Goal: Transaction & Acquisition: Purchase product/service

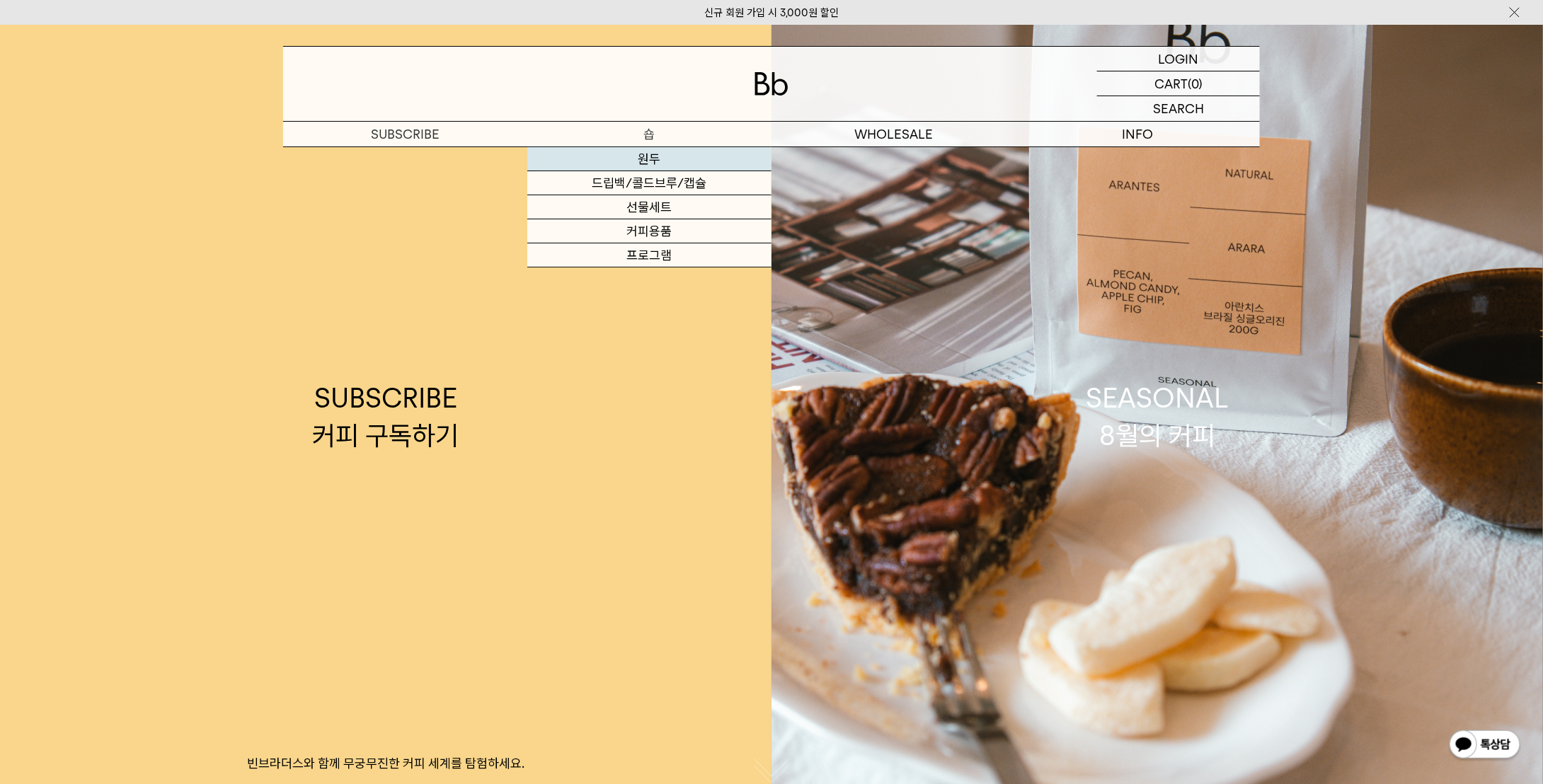
click at [644, 158] on link "원두" at bounding box center [649, 159] width 244 height 24
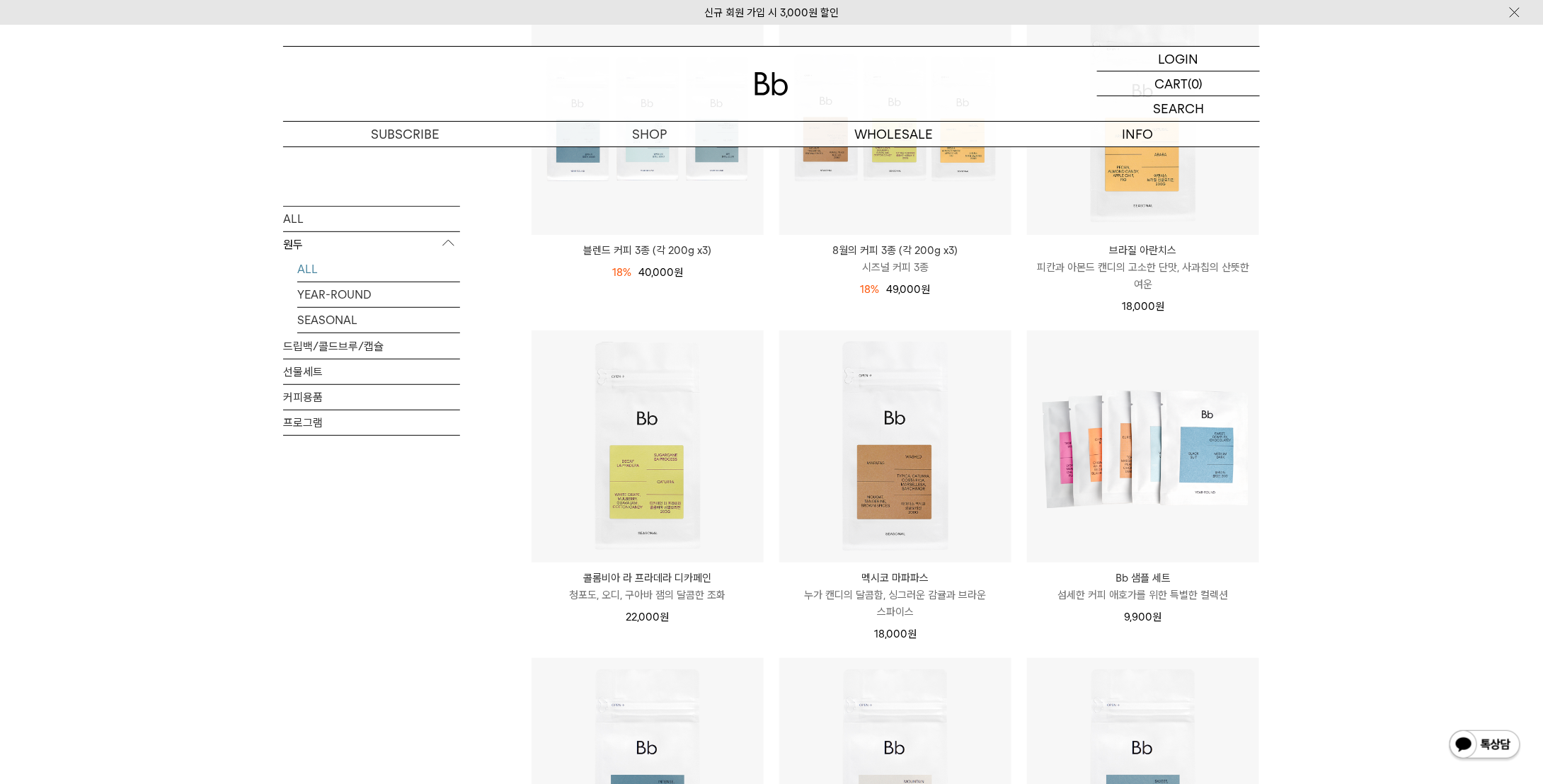
scroll to position [283, 0]
click at [935, 593] on p "누가 캔디의 달콤함, 싱그러운 감귤과 브라운 스파이스" at bounding box center [895, 601] width 232 height 34
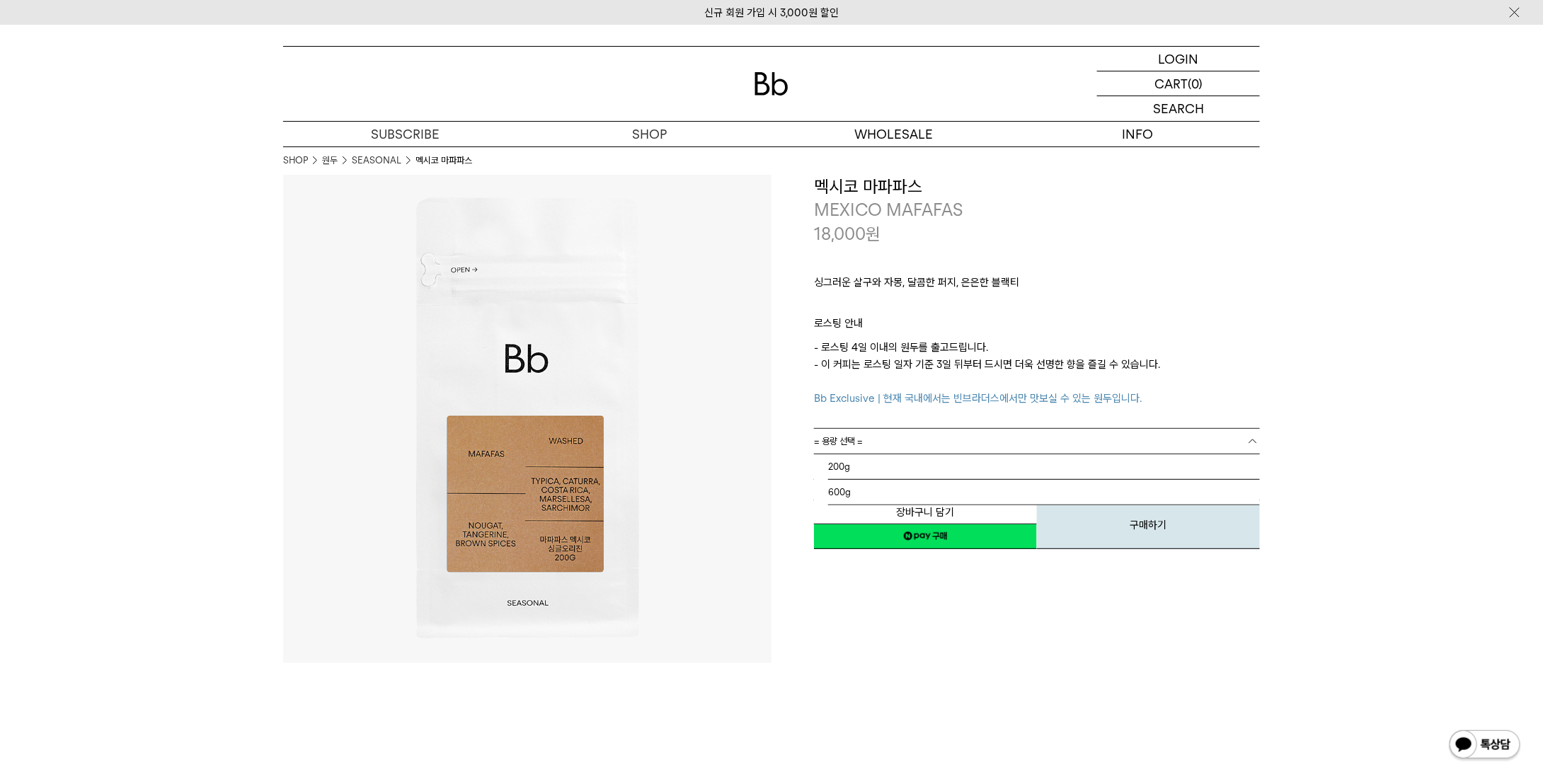
click at [921, 443] on link "= 용량 선택 =" at bounding box center [1037, 441] width 446 height 25
click at [894, 469] on li "200g" at bounding box center [1044, 467] width 432 height 25
click at [899, 466] on link "= 분쇄도 선택 =" at bounding box center [1037, 466] width 446 height 25
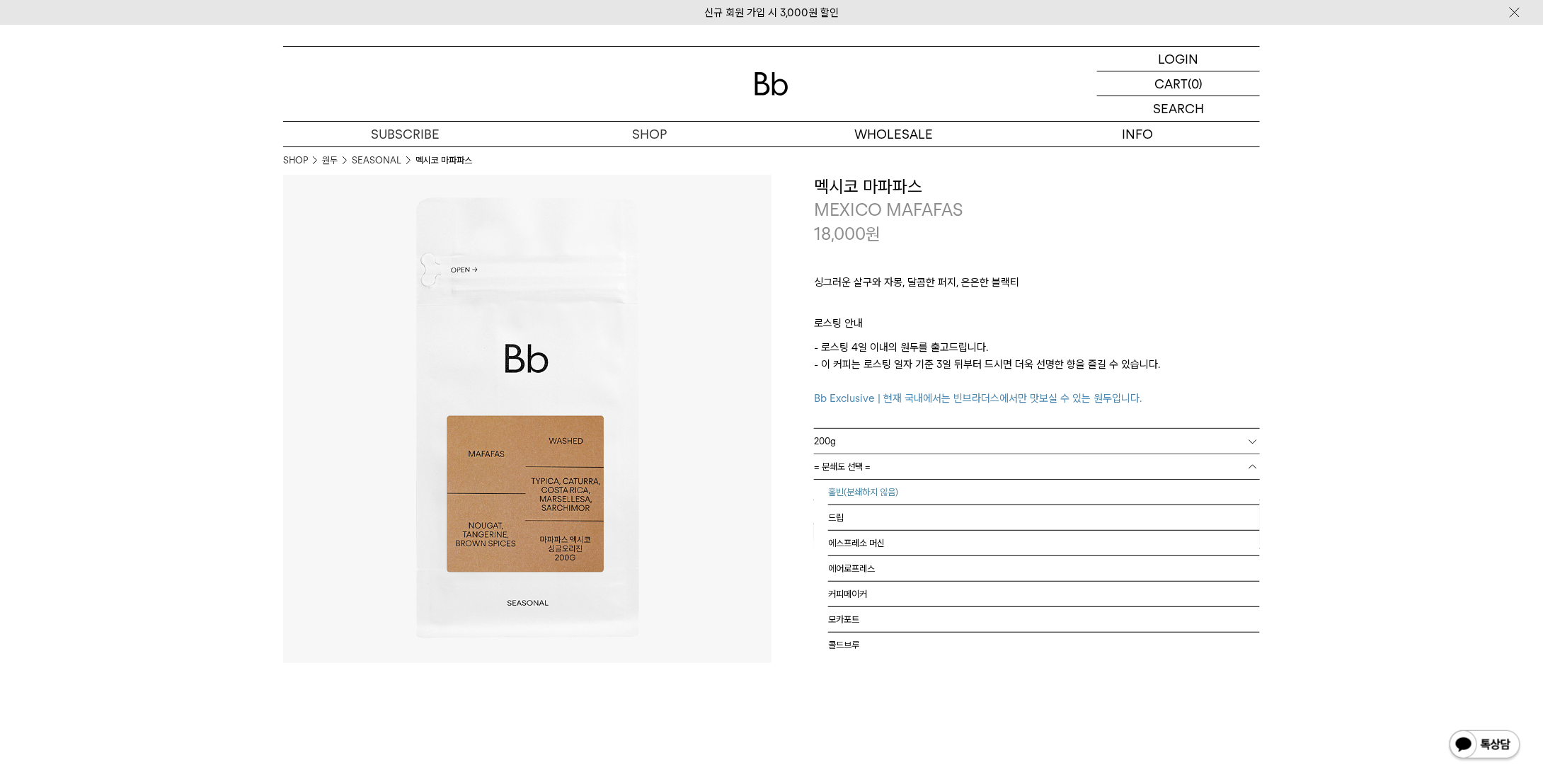
click at [888, 495] on li "홀빈(분쇄하지 않음)" at bounding box center [1044, 493] width 432 height 25
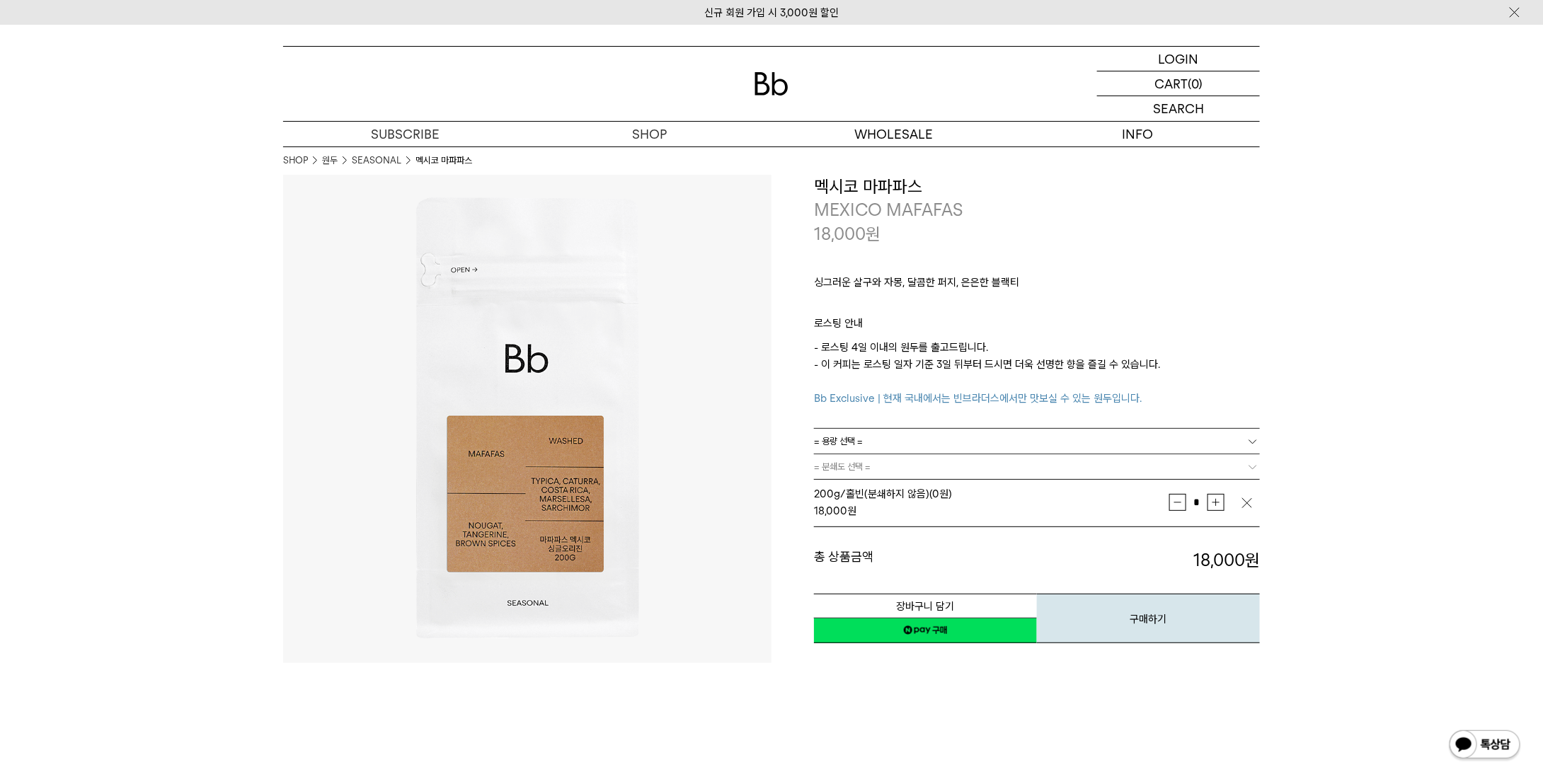
click at [974, 631] on link "네이버페이 구매하기" at bounding box center [925, 630] width 223 height 25
